Goal: Transaction & Acquisition: Book appointment/travel/reservation

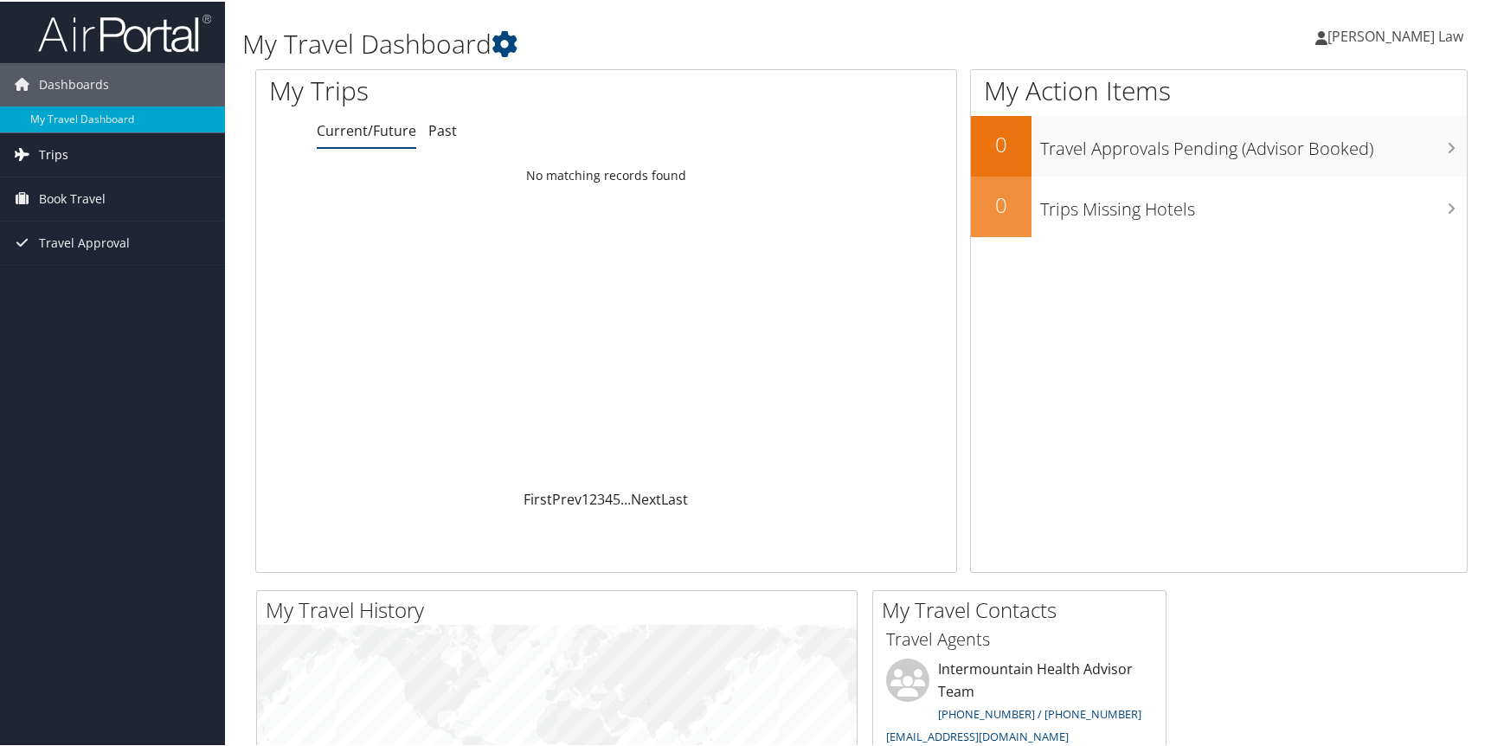
click at [61, 159] on span "Trips" at bounding box center [53, 153] width 29 height 43
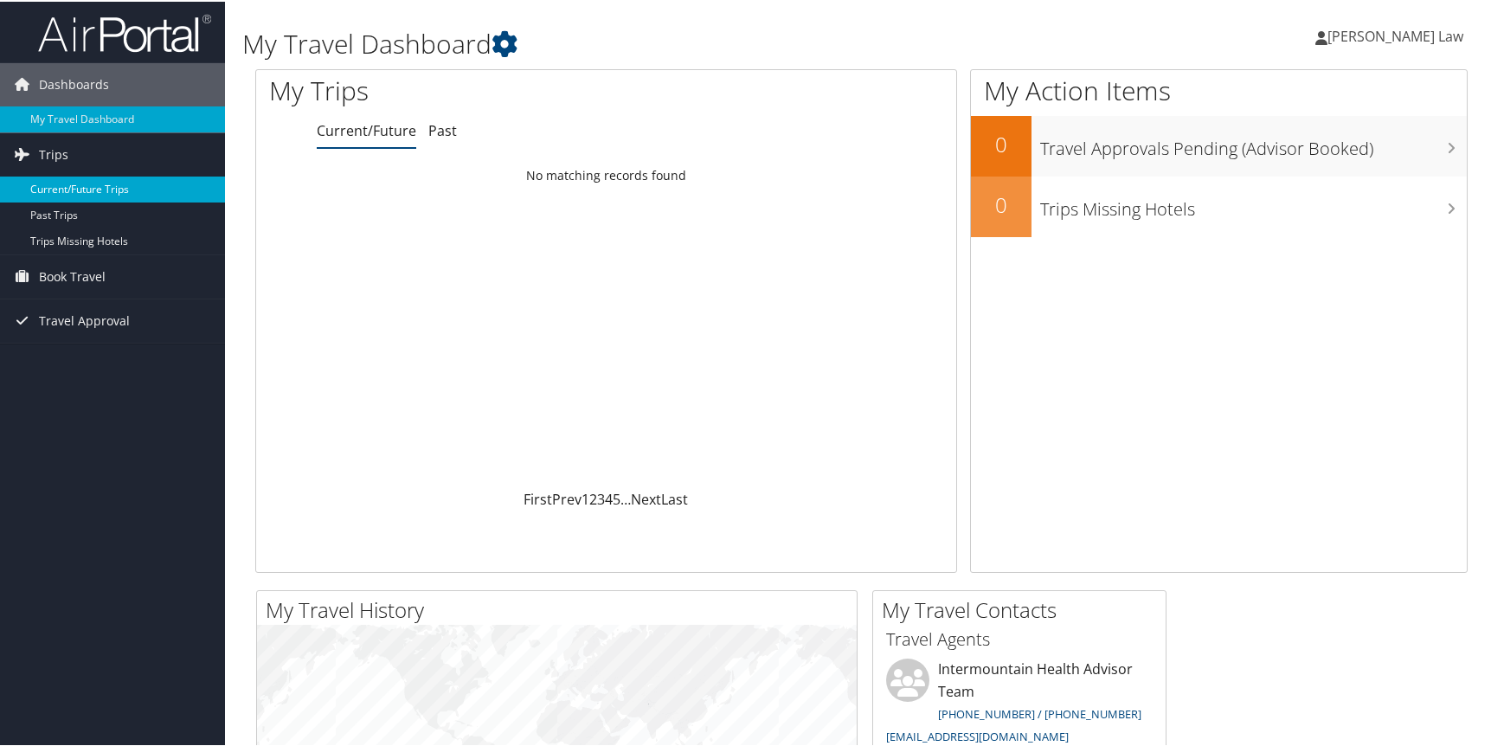
click at [119, 182] on link "Current/Future Trips" at bounding box center [112, 188] width 225 height 26
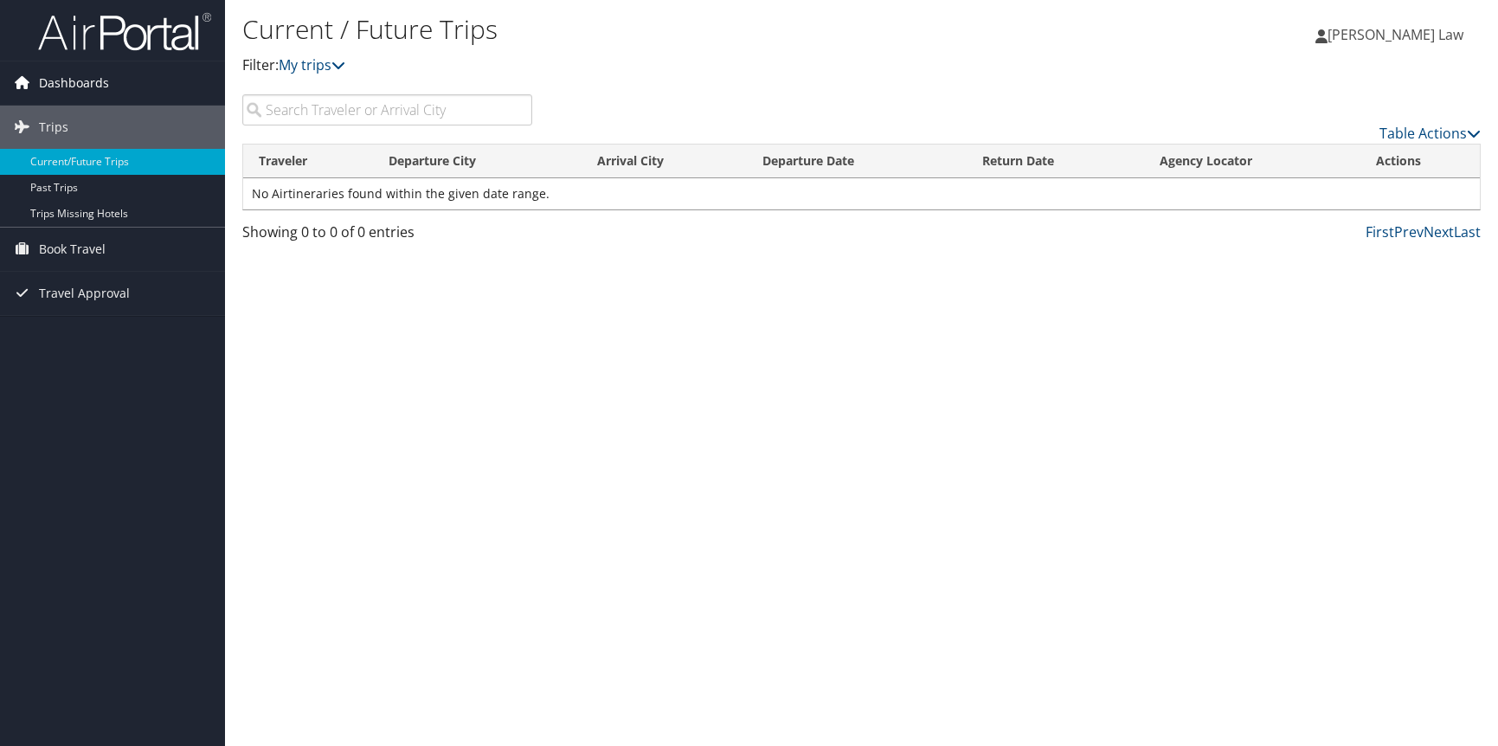
click at [63, 80] on span "Dashboards" at bounding box center [74, 82] width 70 height 43
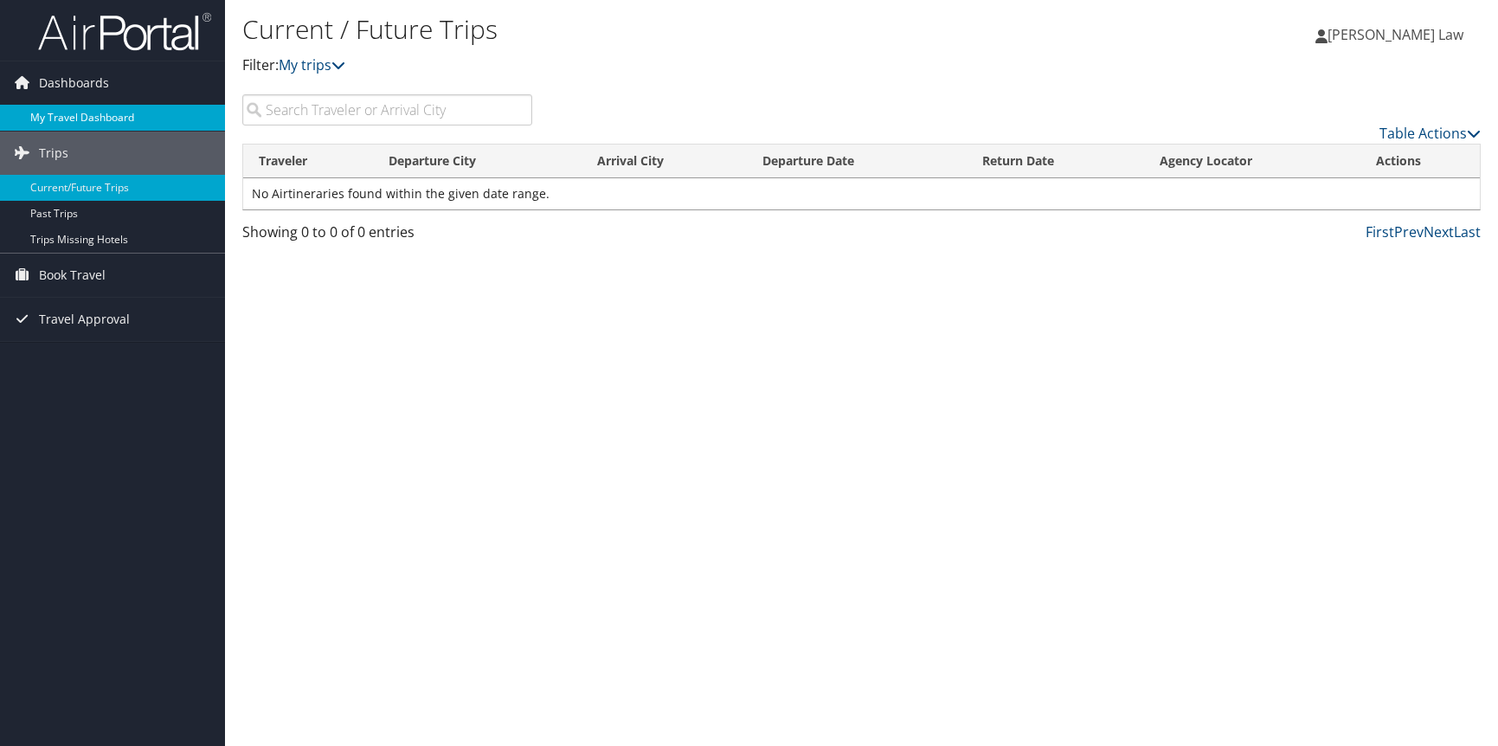
click at [116, 114] on link "My Travel Dashboard" at bounding box center [112, 118] width 225 height 26
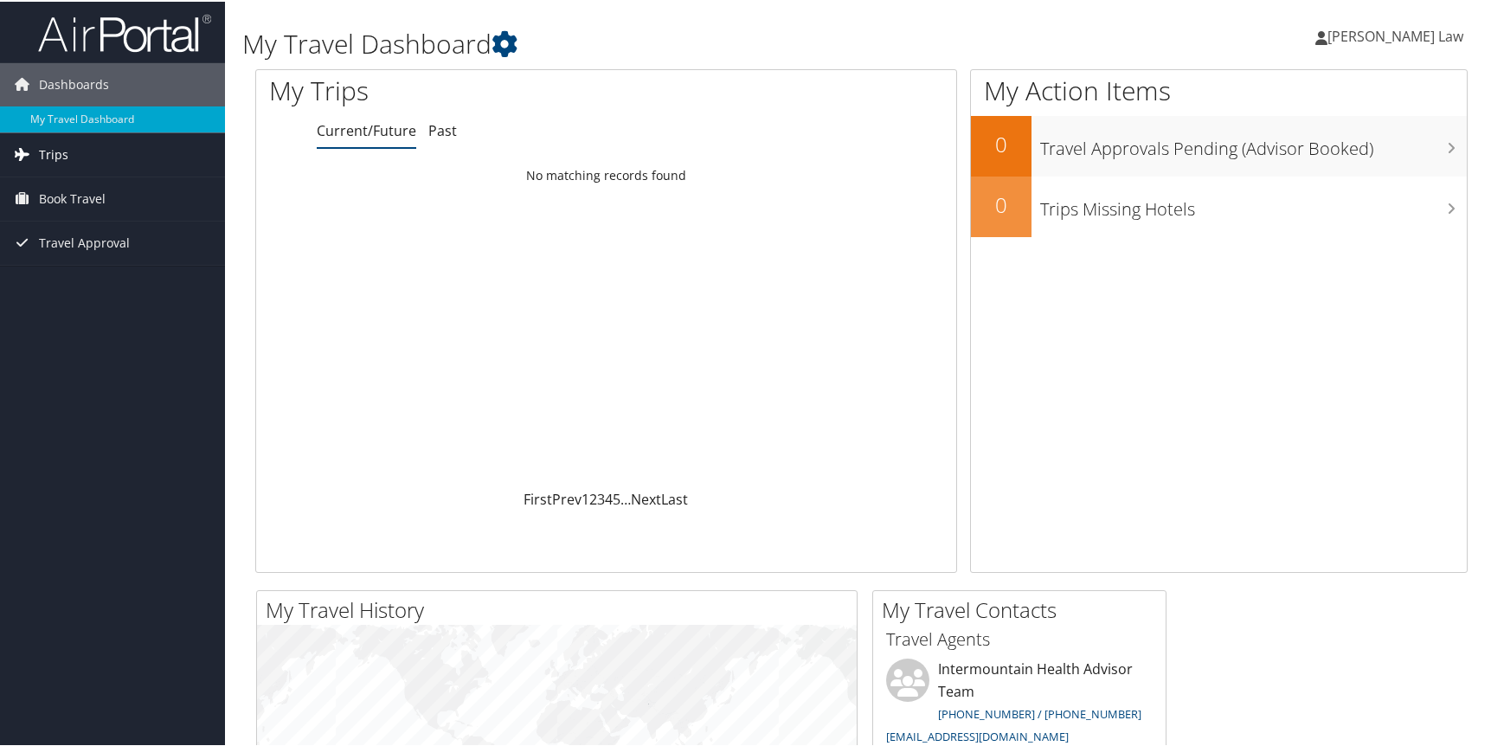
click at [49, 147] on span "Trips" at bounding box center [53, 153] width 29 height 43
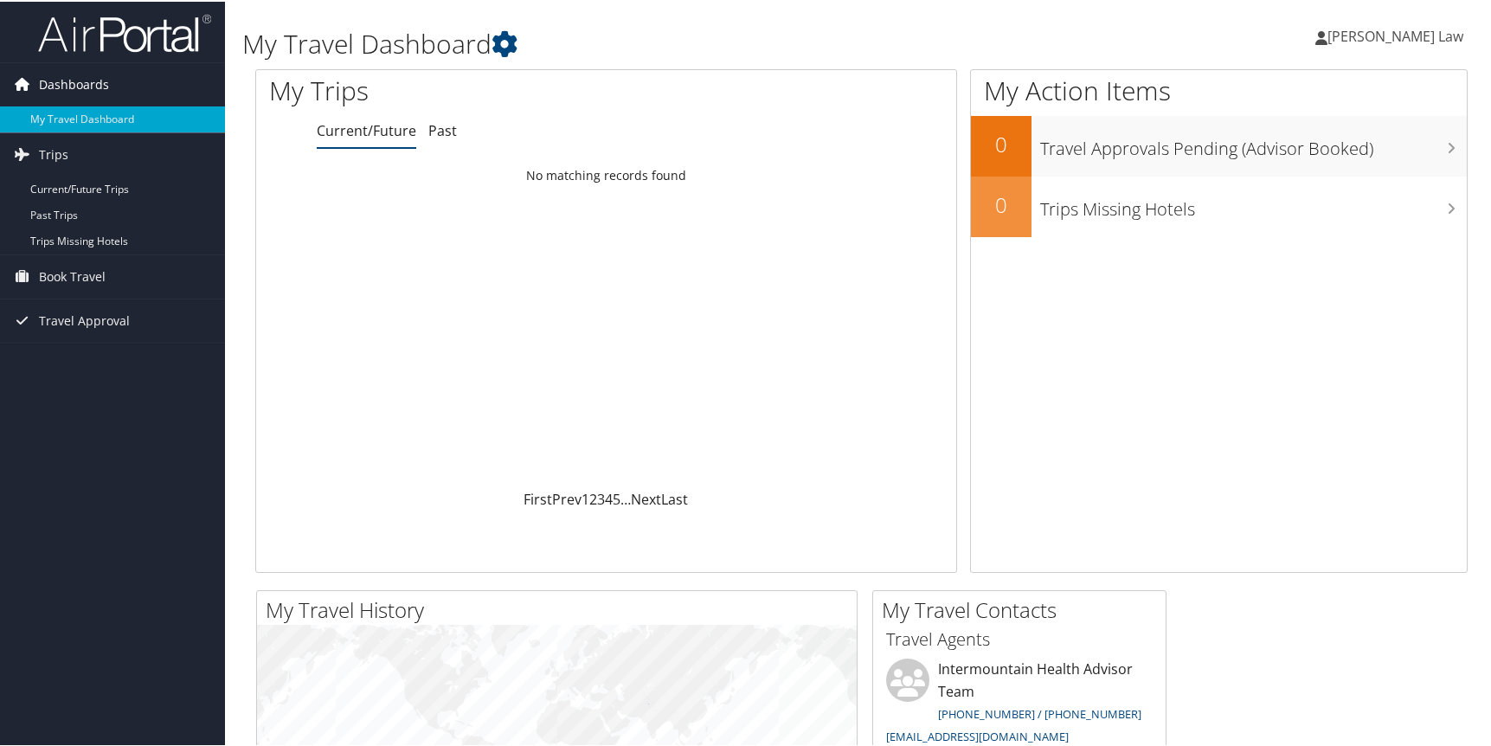
click at [54, 77] on span "Dashboards" at bounding box center [74, 82] width 70 height 43
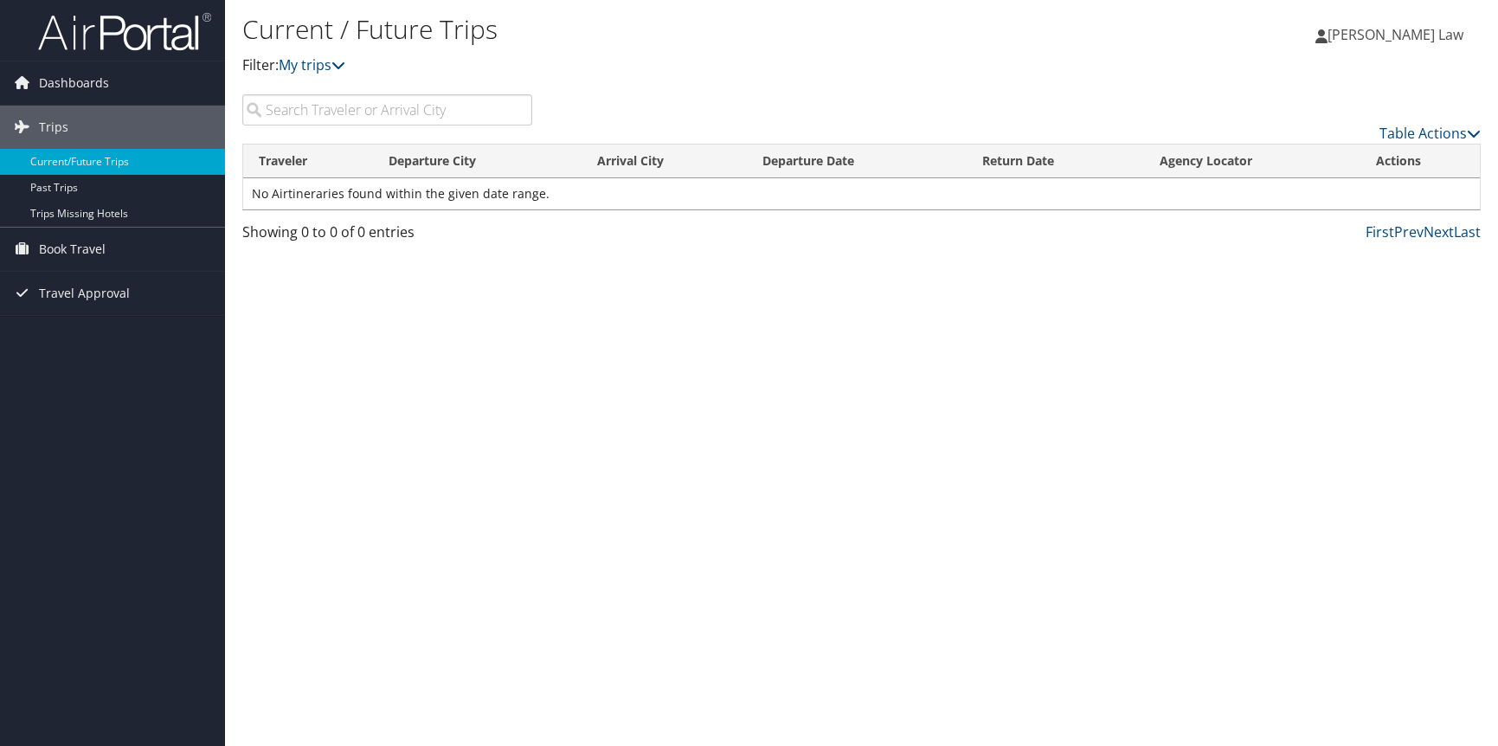
click at [1097, 534] on div "Current / Future Trips Filter: My trips Dawn Law Dawn Law My Settings Travel Ag…" at bounding box center [861, 373] width 1273 height 746
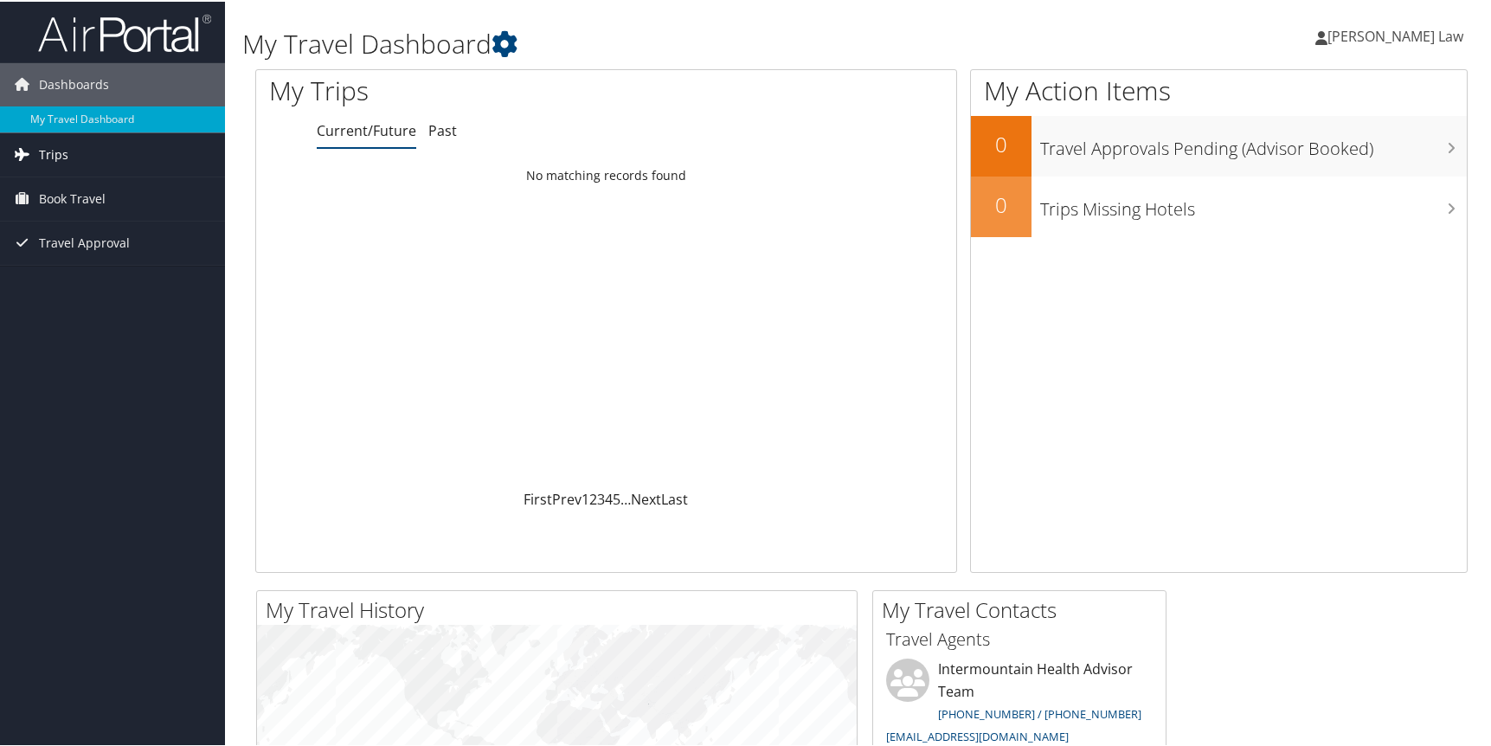
click at [56, 158] on span "Trips" at bounding box center [53, 153] width 29 height 43
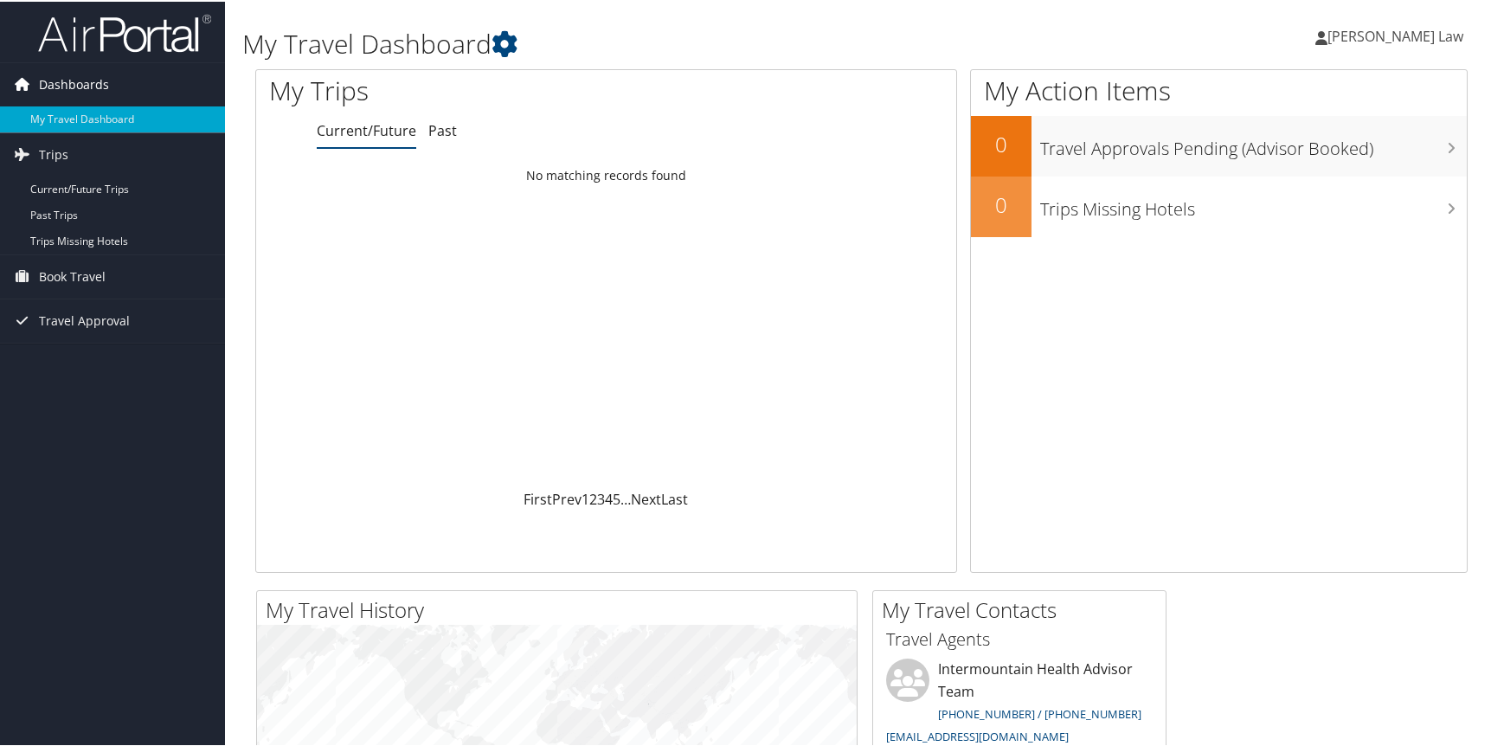
click at [54, 80] on span "Dashboards" at bounding box center [74, 82] width 70 height 43
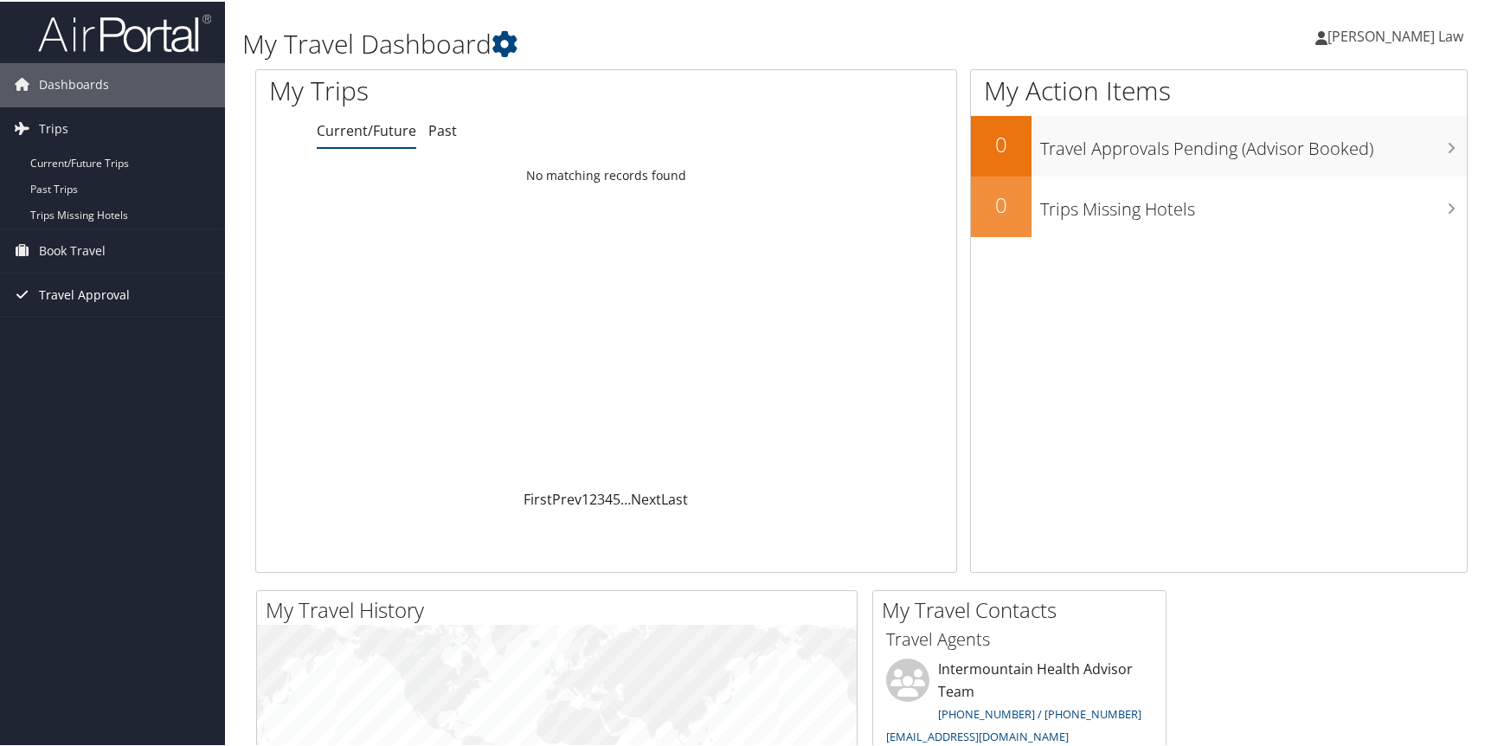
click at [91, 295] on span "Travel Approval" at bounding box center [84, 293] width 91 height 43
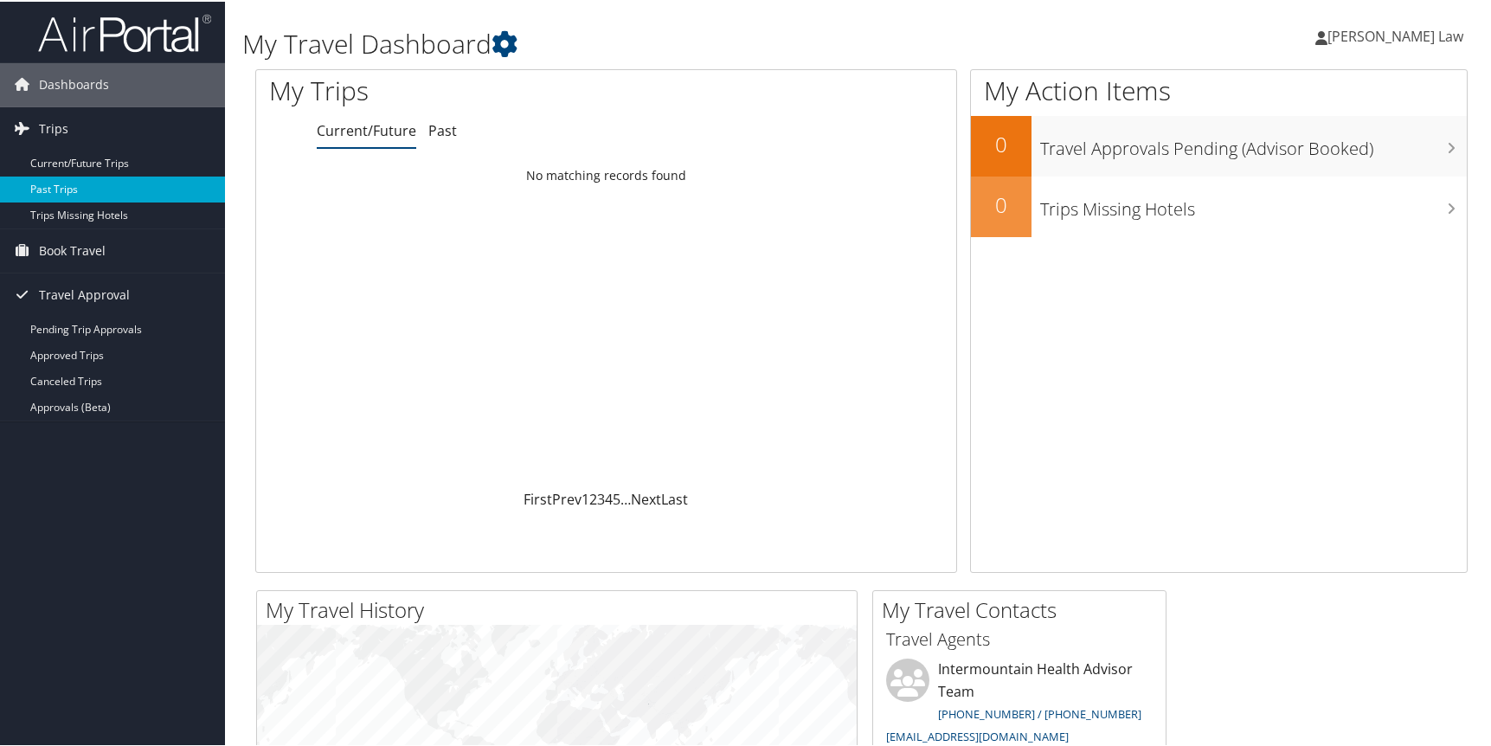
click at [64, 182] on link "Past Trips" at bounding box center [112, 188] width 225 height 26
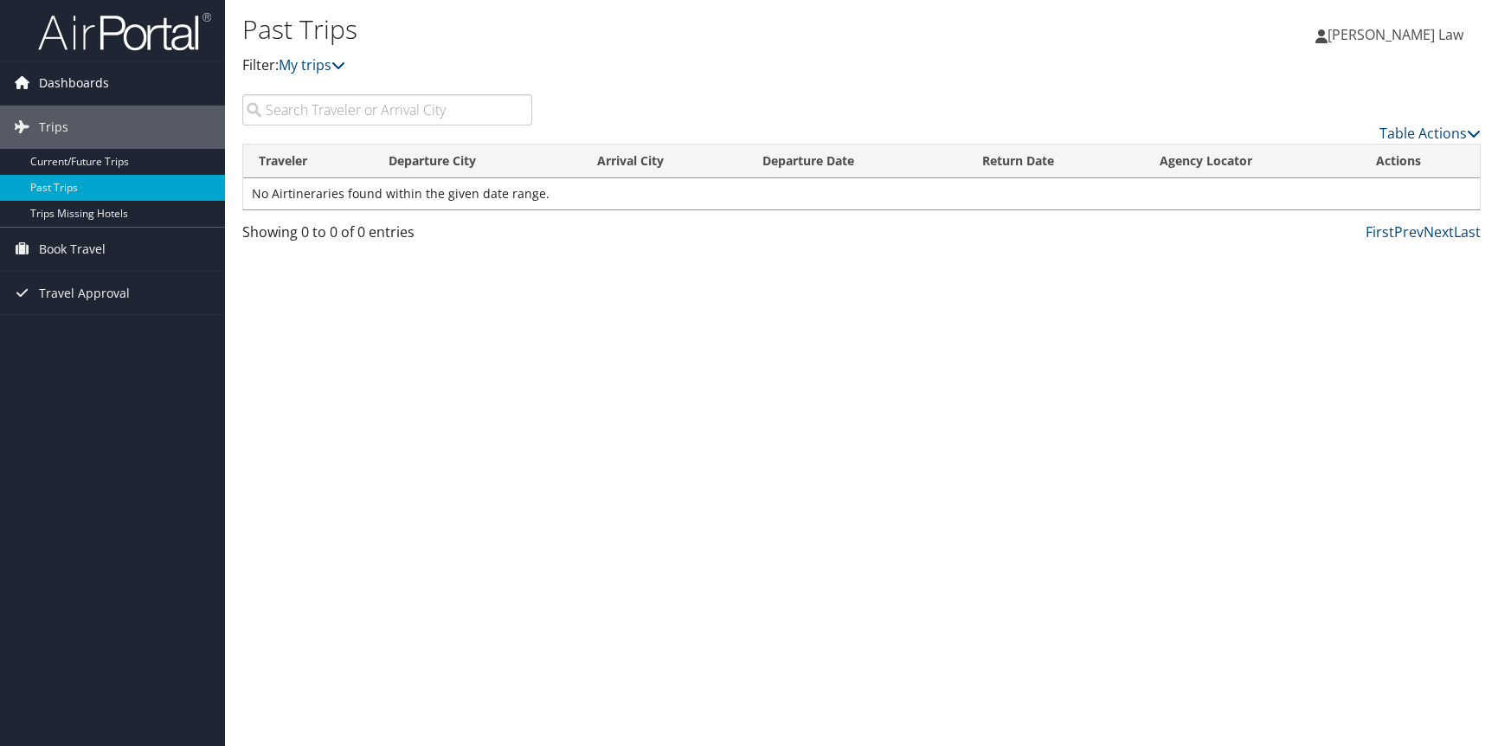
click at [47, 84] on span "Dashboards" at bounding box center [74, 82] width 70 height 43
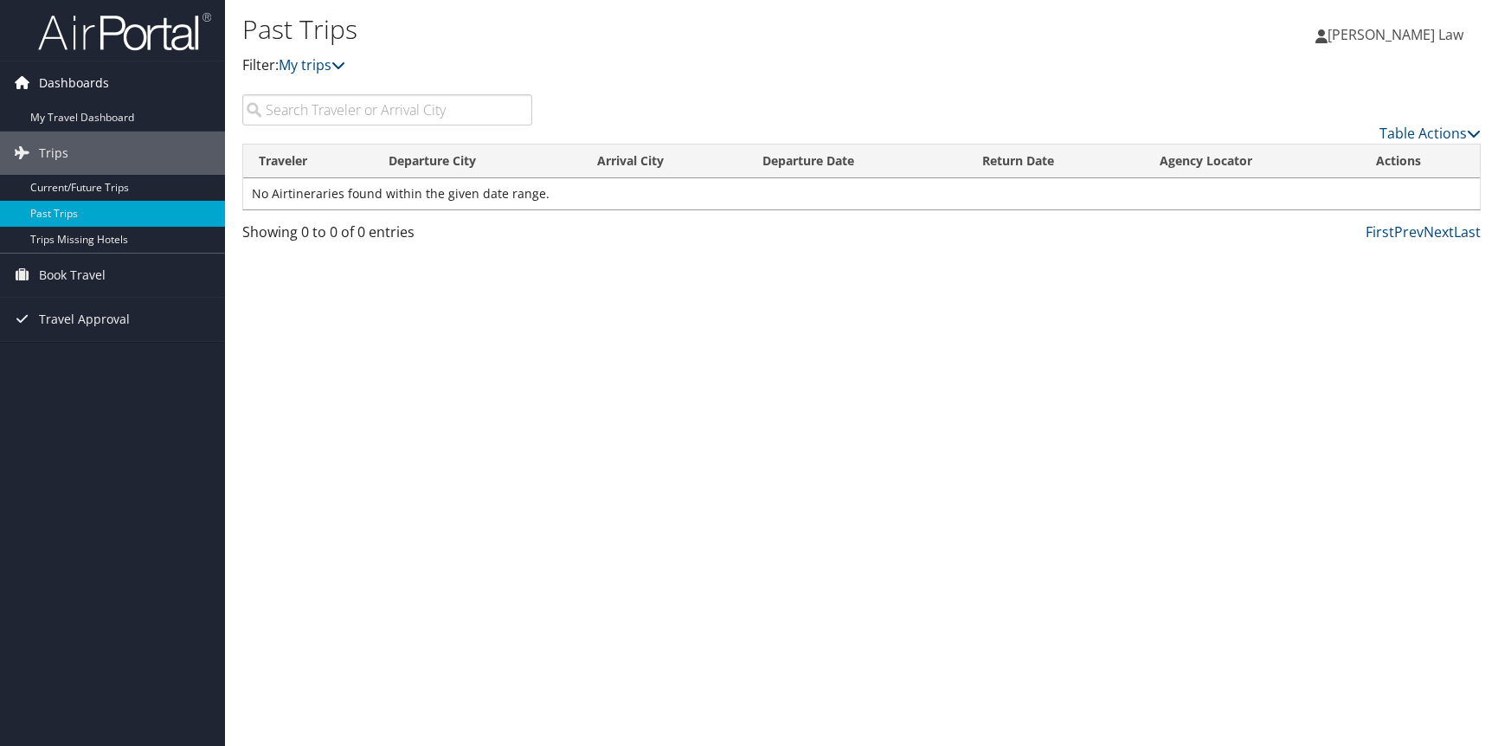
click at [88, 75] on span "Dashboards" at bounding box center [74, 82] width 70 height 43
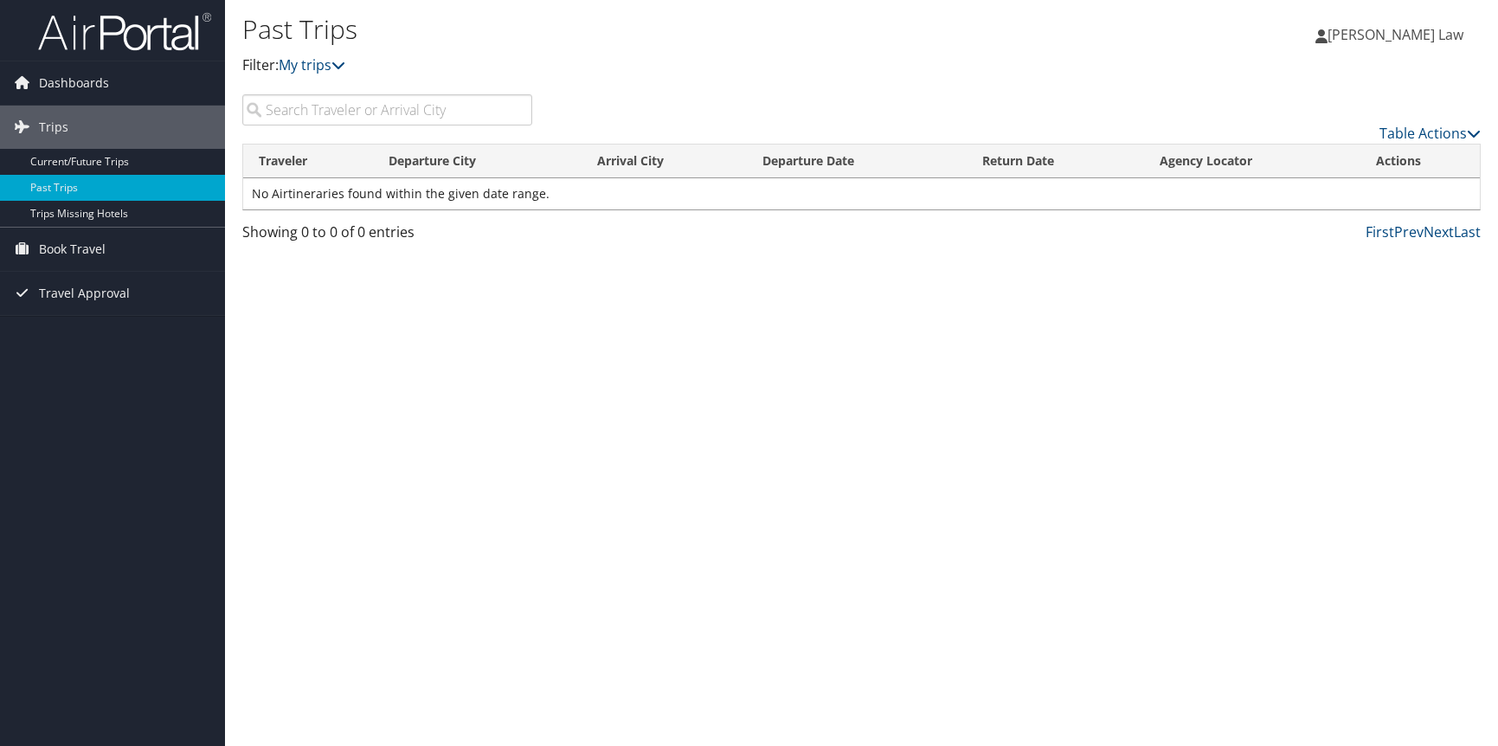
click at [62, 27] on img at bounding box center [124, 31] width 173 height 41
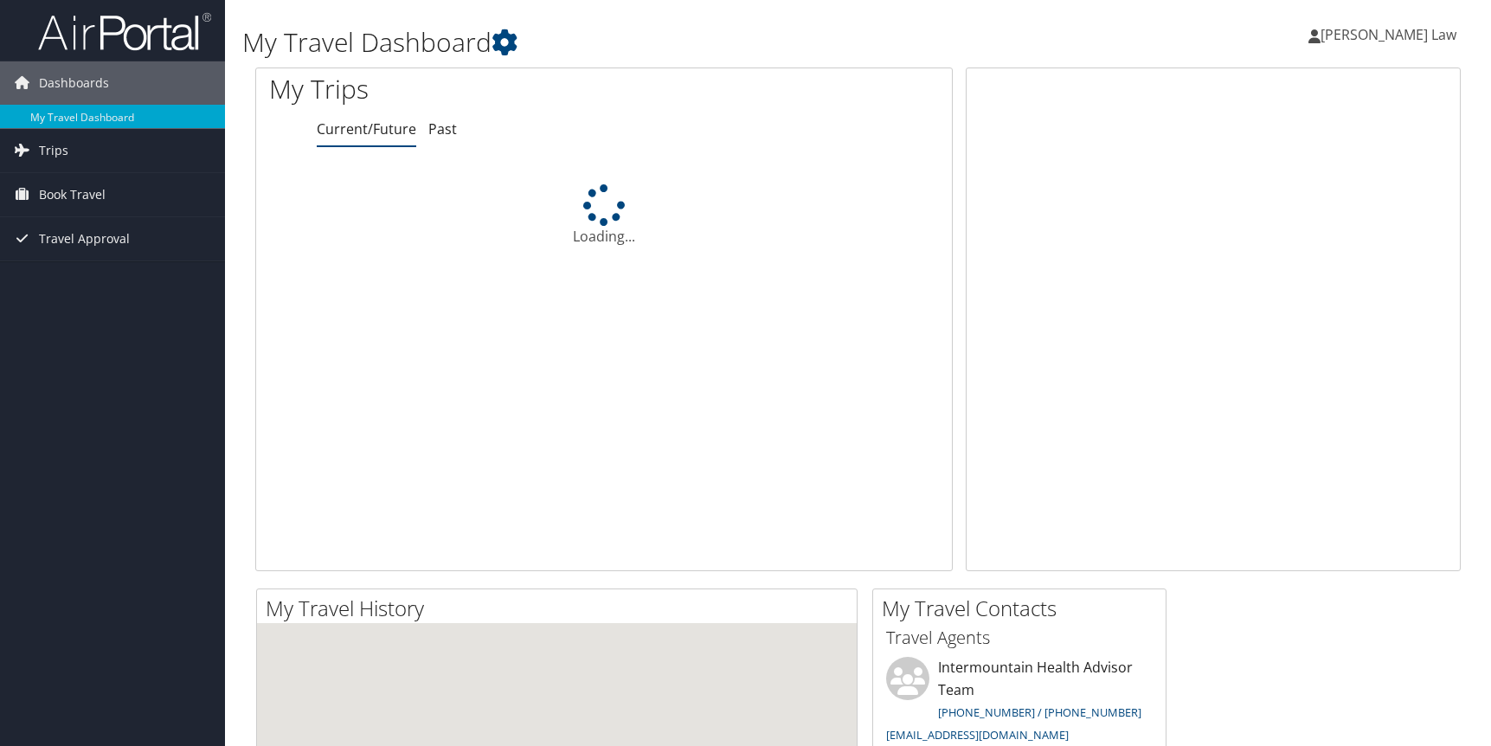
click at [1419, 38] on span "[PERSON_NAME] Law" at bounding box center [1389, 34] width 136 height 19
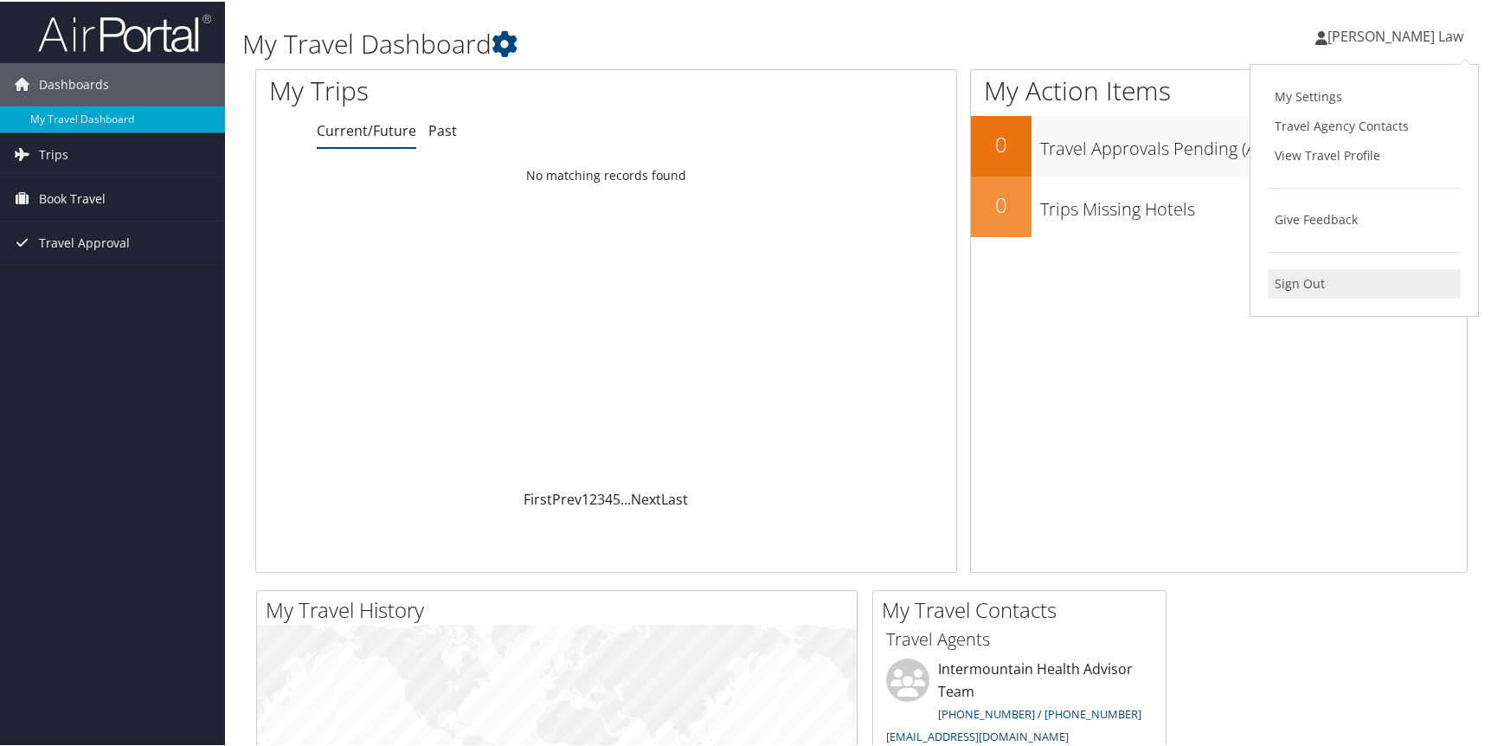
click at [1297, 279] on link "Sign Out" at bounding box center [1364, 281] width 193 height 29
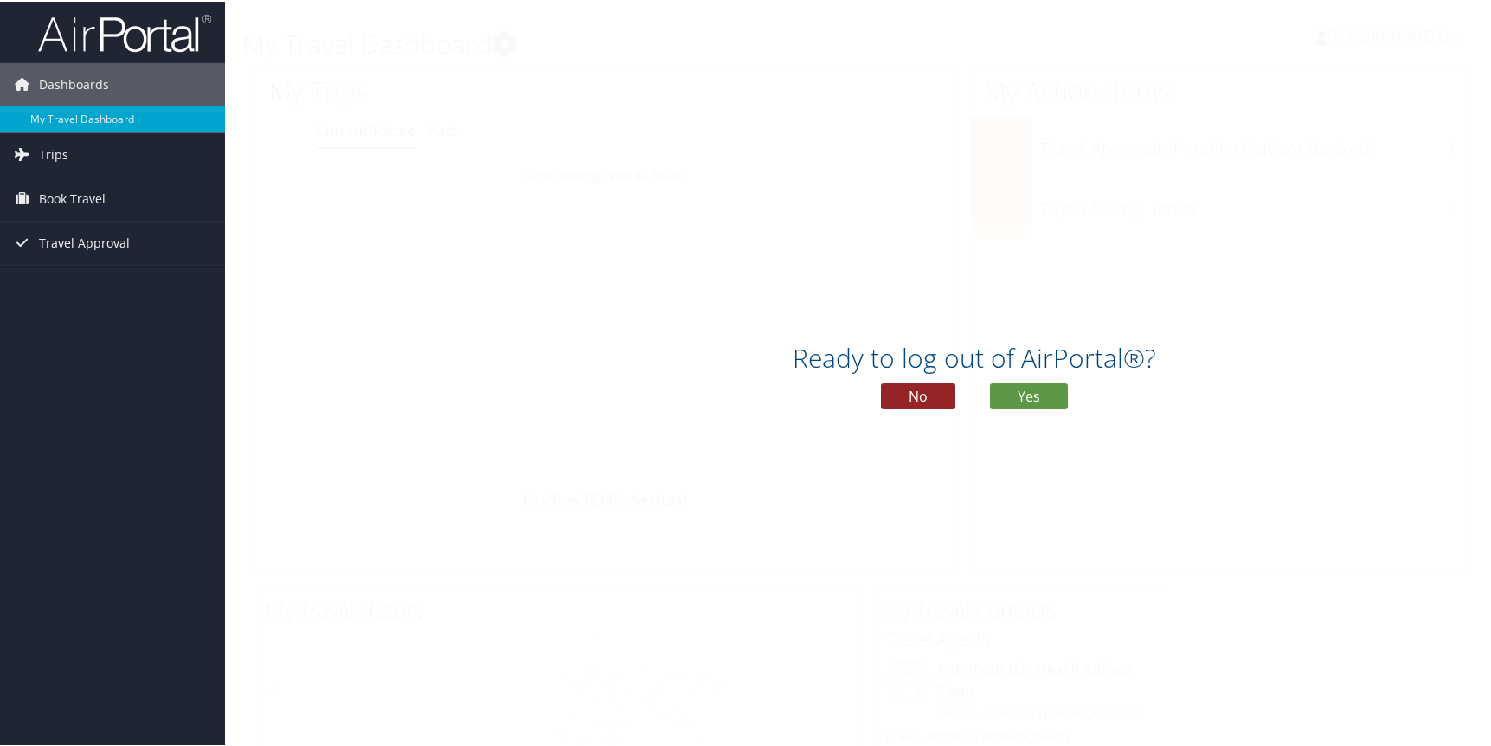
click at [907, 399] on button "No" at bounding box center [918, 395] width 74 height 26
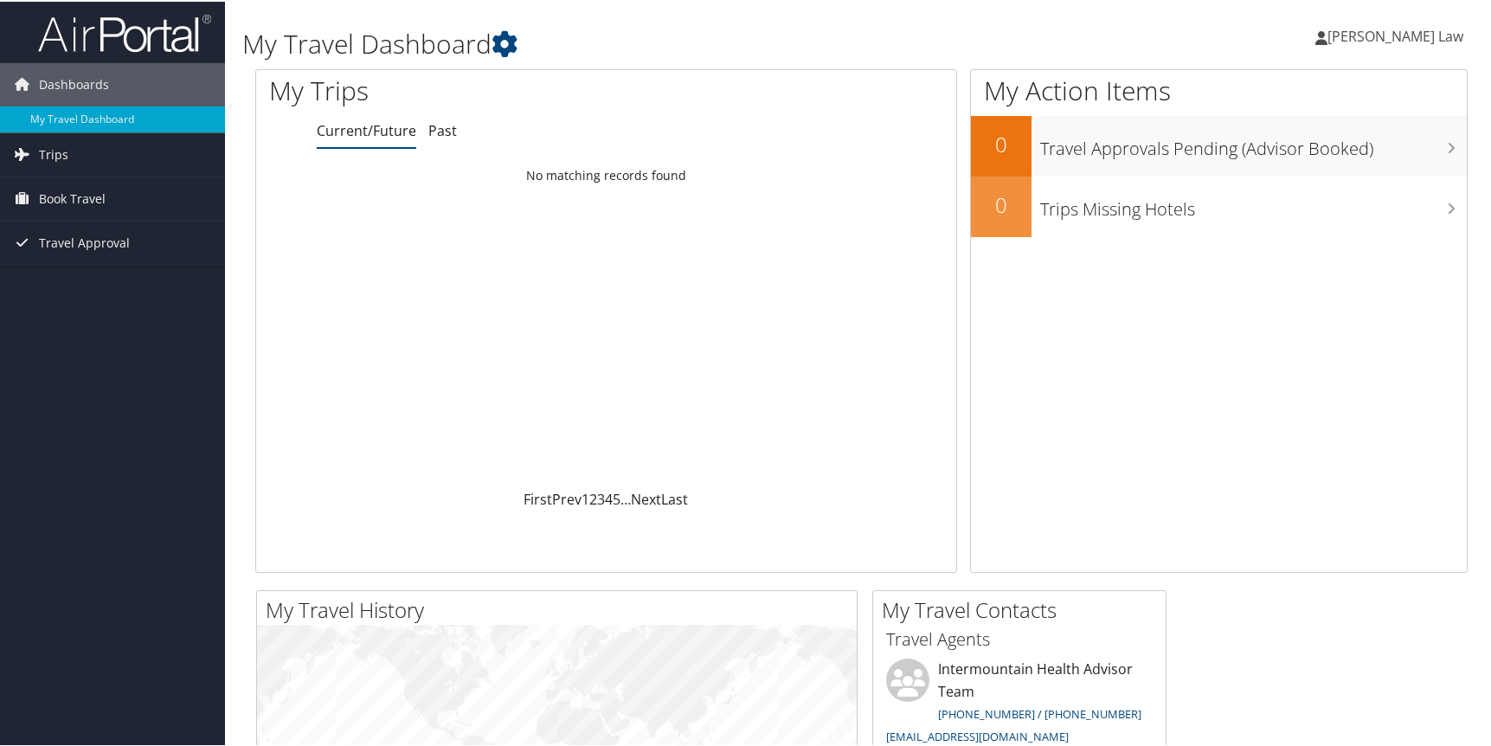
click at [1401, 29] on span "[PERSON_NAME] Law" at bounding box center [1396, 34] width 136 height 19
click at [1308, 287] on link "Sign Out" at bounding box center [1364, 281] width 193 height 29
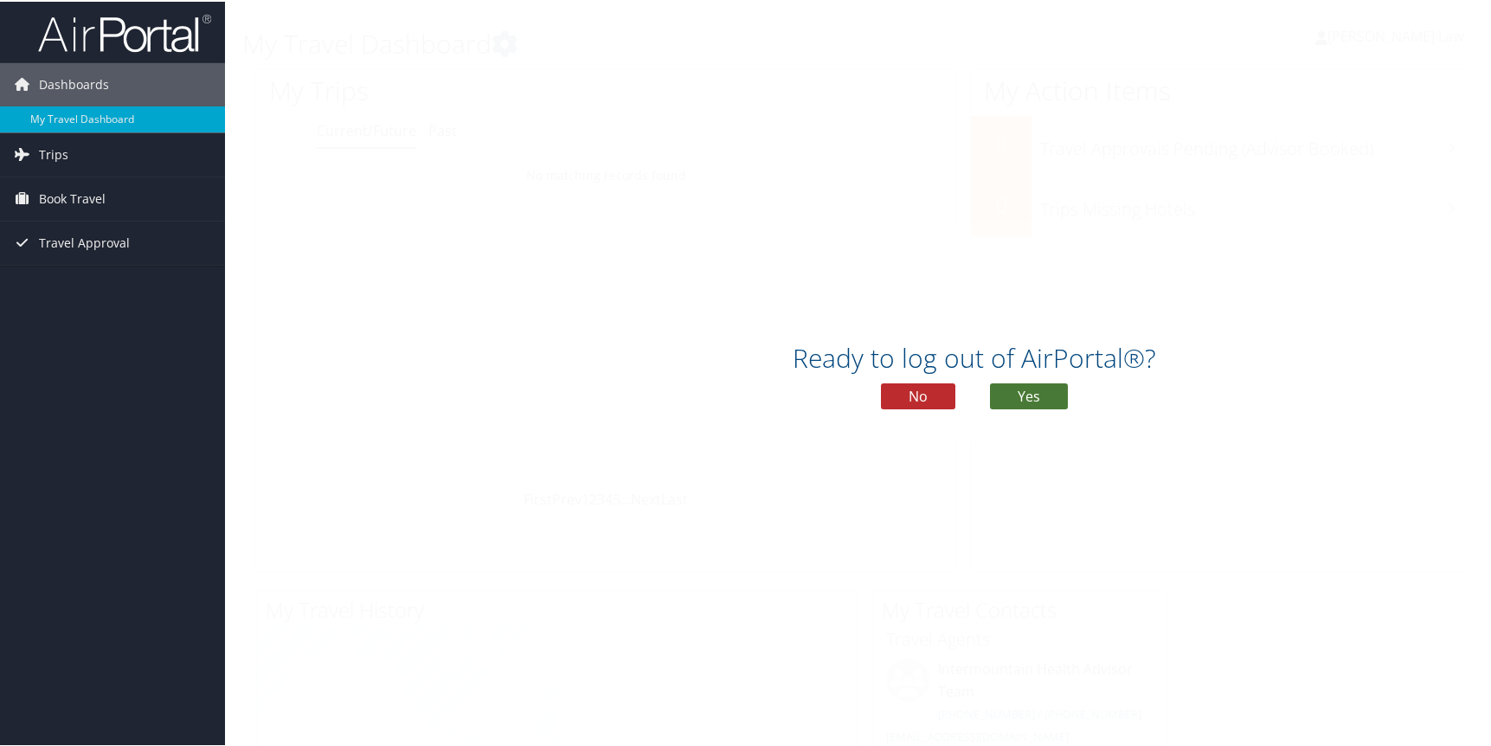
click at [1041, 409] on div "Ready to log out of AirPortal®? No Yes" at bounding box center [974, 380] width 1498 height 89
click at [1038, 400] on button "Yes" at bounding box center [1029, 395] width 78 height 26
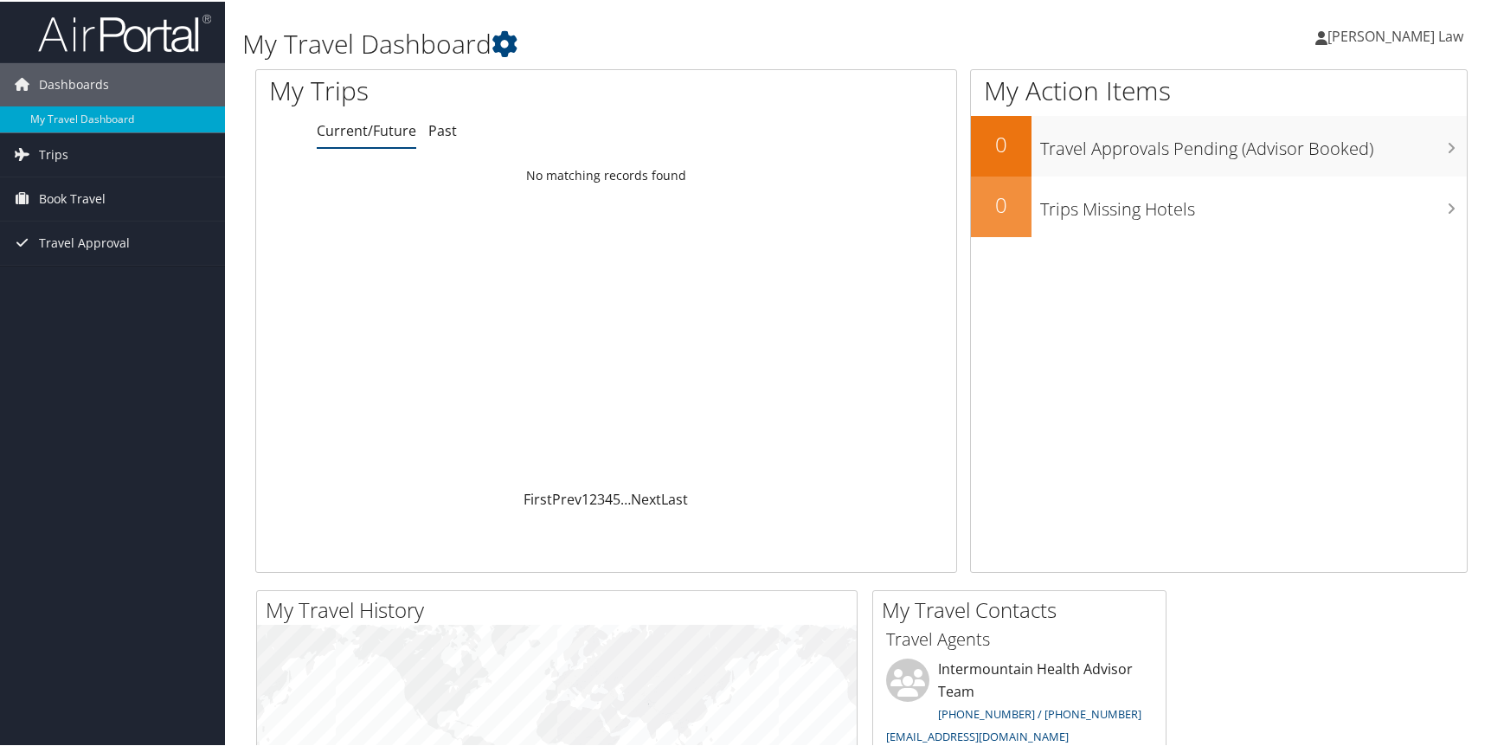
click at [119, 30] on img at bounding box center [124, 31] width 173 height 41
click at [83, 197] on span "Book Travel" at bounding box center [72, 197] width 67 height 43
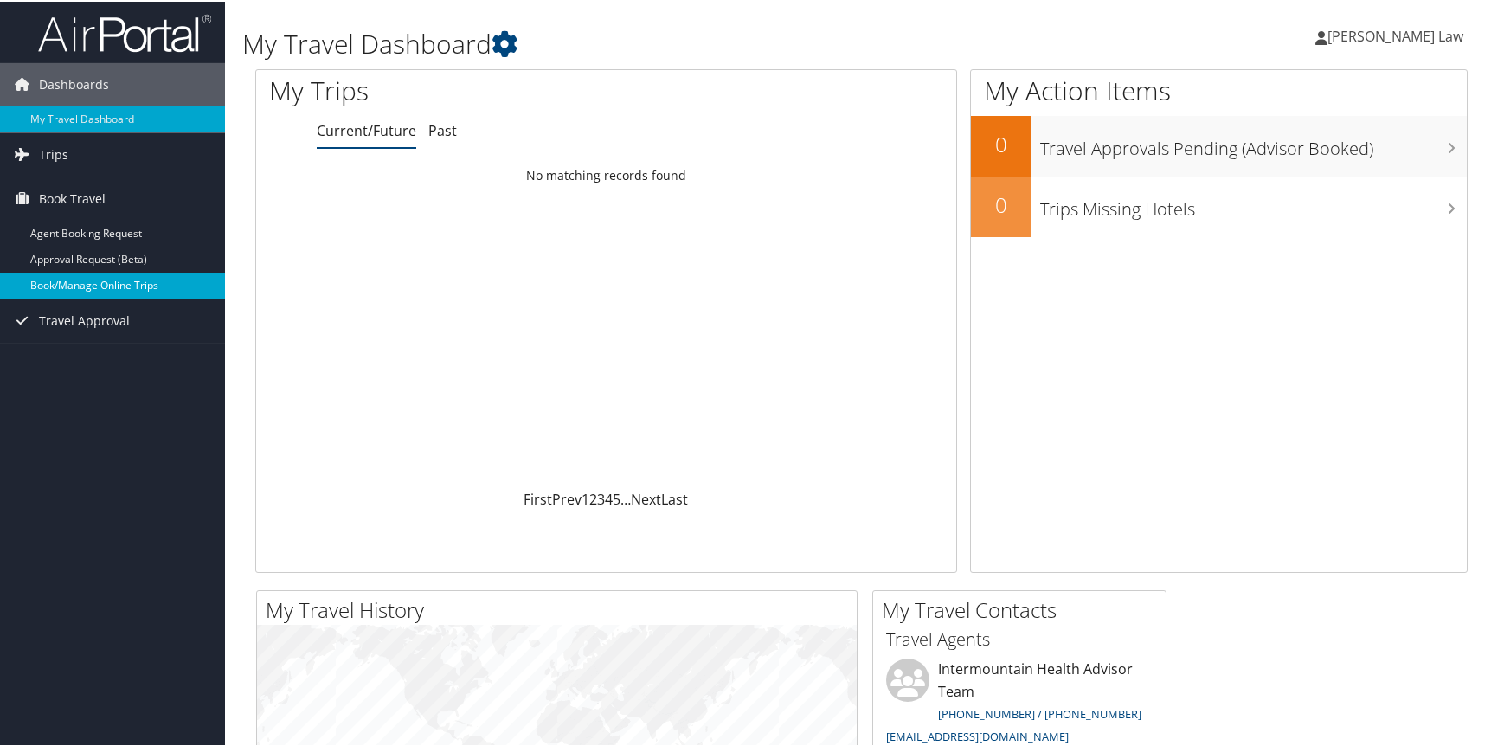
click at [132, 283] on link "Book/Manage Online Trips" at bounding box center [112, 284] width 225 height 26
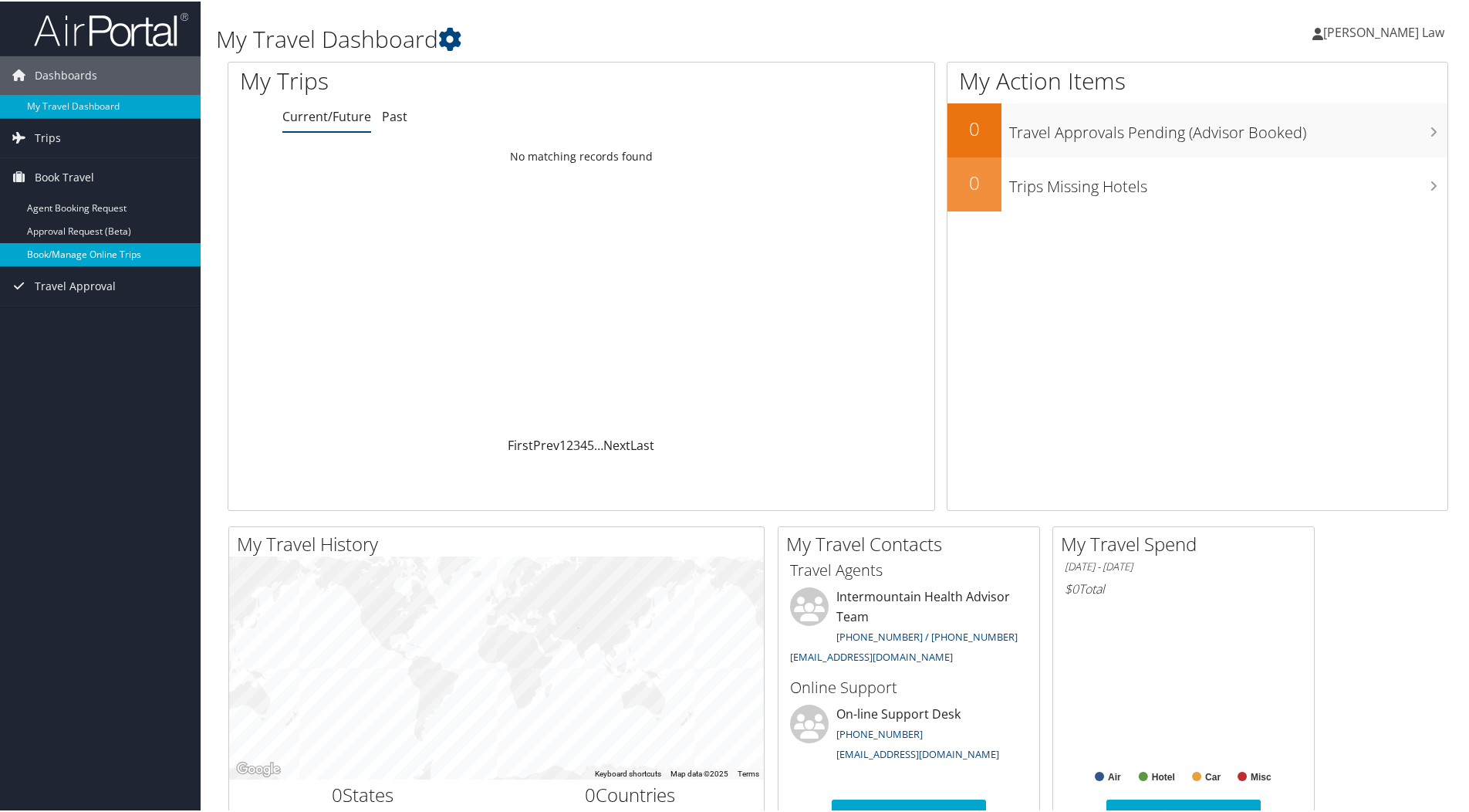
click at [61, 251] on link "Book/Manage Online Trips" at bounding box center [100, 253] width 201 height 23
click at [108, 253] on link "Book/Manage Online Trips" at bounding box center [100, 253] width 201 height 23
